Goal: Find specific page/section: Find specific page/section

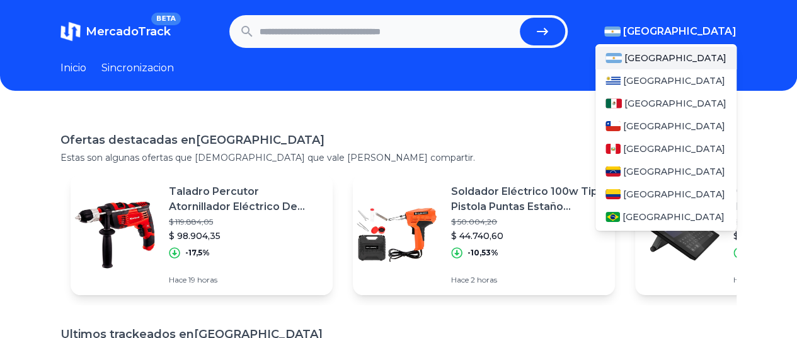
click at [712, 32] on span "[GEOGRAPHIC_DATA]" at bounding box center [679, 31] width 113 height 15
click at [656, 97] on span "[GEOGRAPHIC_DATA]" at bounding box center [676, 103] width 102 height 13
click at [654, 97] on span "[GEOGRAPHIC_DATA]" at bounding box center [676, 103] width 102 height 13
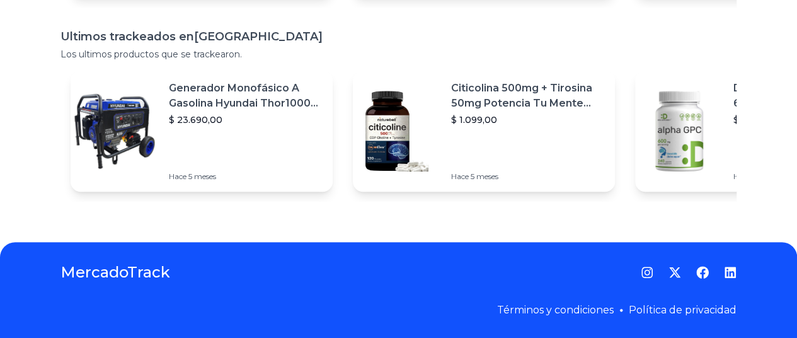
scroll to position [20, 0]
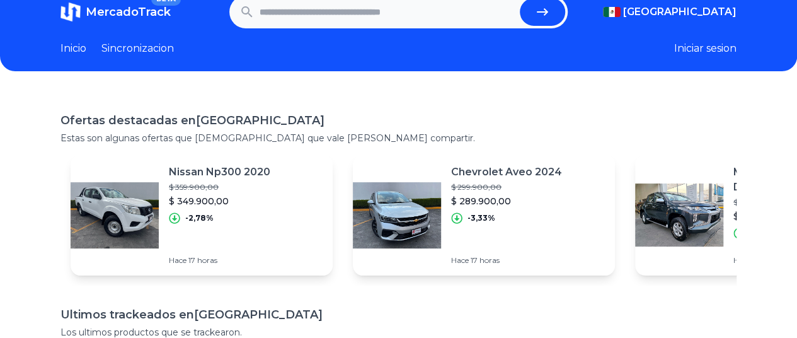
click at [377, 20] on input "text" at bounding box center [387, 12] width 255 height 28
click at [150, 47] on link "Sincronizacion" at bounding box center [137, 48] width 72 height 15
